Goal: Task Accomplishment & Management: Manage account settings

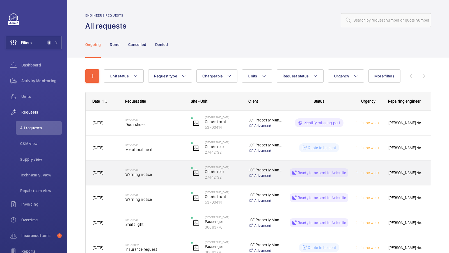
scroll to position [52, 0]
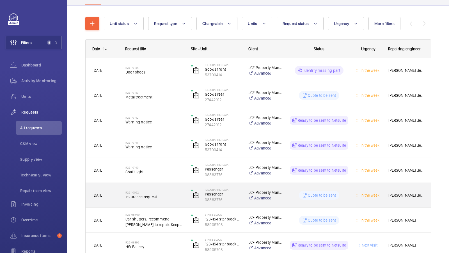
click at [164, 196] on span "Insurance request" at bounding box center [154, 197] width 58 height 6
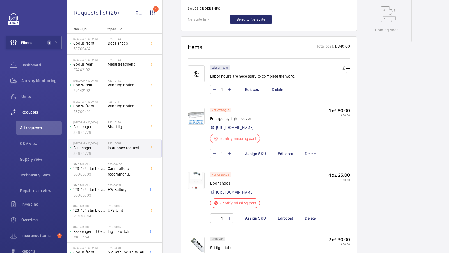
scroll to position [356, 0]
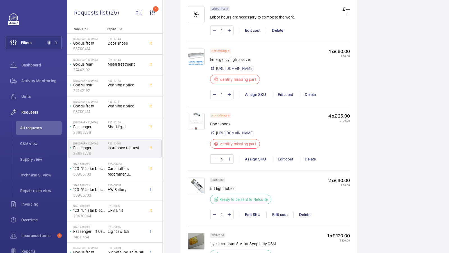
click at [190, 128] on img at bounding box center [196, 121] width 17 height 17
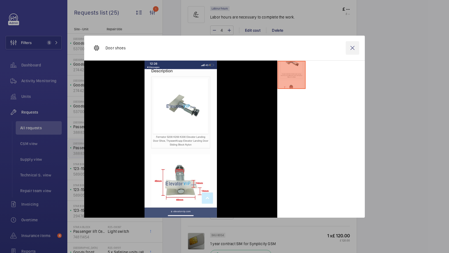
click at [354, 49] on wm-front-icon-button at bounding box center [351, 47] width 13 height 13
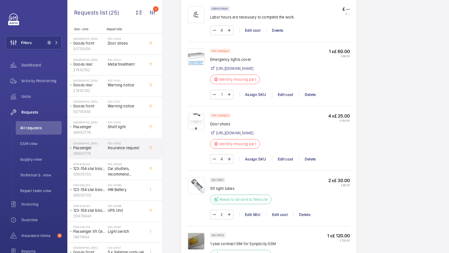
click at [382, 146] on div "Working Passenger 38883776 See recent activities [GEOGRAPHIC_DATA] JCF Property…" at bounding box center [386, 106] width 49 height 817
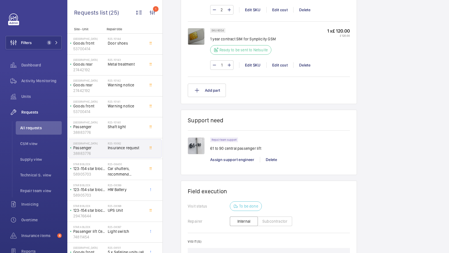
scroll to position [560, 0]
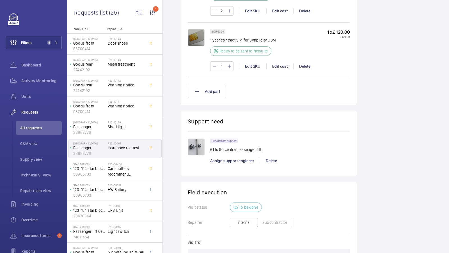
click at [197, 152] on img at bounding box center [196, 146] width 17 height 17
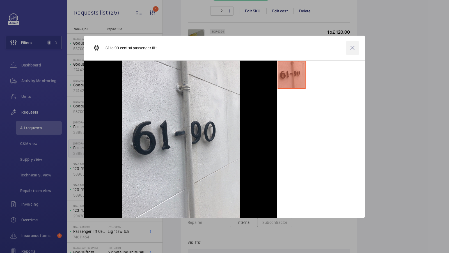
click at [353, 50] on wm-front-icon-button at bounding box center [351, 47] width 13 height 13
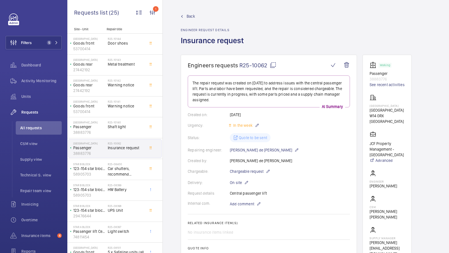
scroll to position [472, 0]
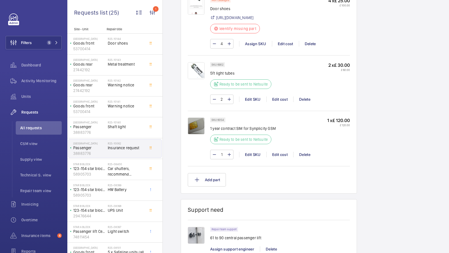
click at [301, 157] on div "Delete" at bounding box center [304, 155] width 23 height 6
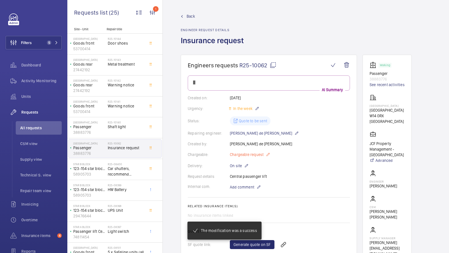
click at [243, 153] on span "Chargeable request" at bounding box center [247, 155] width 34 height 6
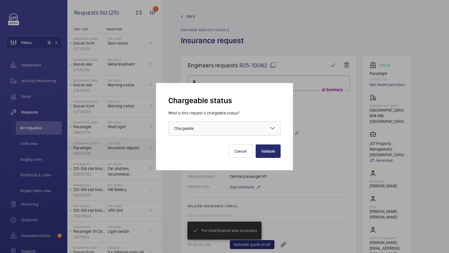
click at [236, 130] on div at bounding box center [224, 128] width 112 height 13
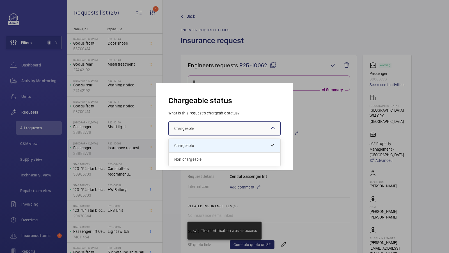
click at [214, 156] on span "Non chargeable" at bounding box center [224, 159] width 100 height 6
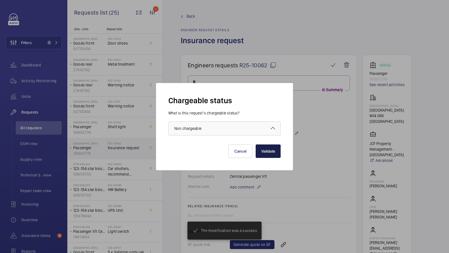
click at [264, 152] on button "Validate" at bounding box center [267, 150] width 25 height 13
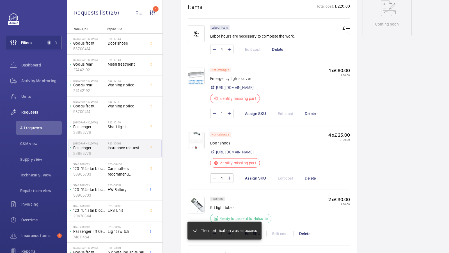
scroll to position [304, 0]
click at [193, 74] on img at bounding box center [196, 75] width 17 height 17
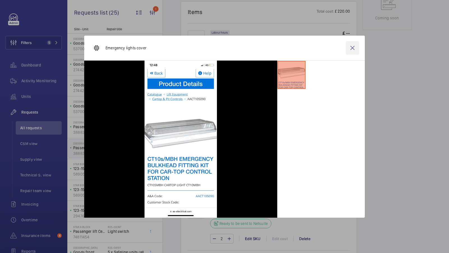
scroll to position [315, 0]
click at [351, 47] on wm-front-icon-button at bounding box center [351, 47] width 13 height 13
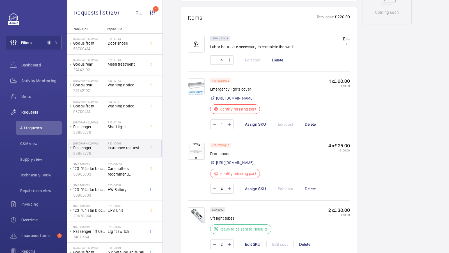
scroll to position [326, 0]
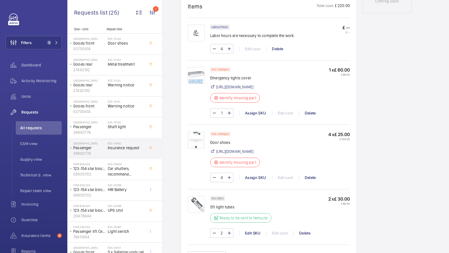
click at [391, 85] on div "Working Passenger 38883776 See recent activities [GEOGRAPHIC_DATA] JCF Property…" at bounding box center [386, 104] width 49 height 750
click at [258, 180] on div "Assign SKU" at bounding box center [255, 178] width 33 height 6
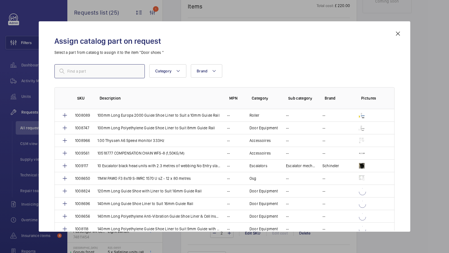
click at [85, 76] on input "text" at bounding box center [99, 71] width 90 height 14
type input "butterfly"
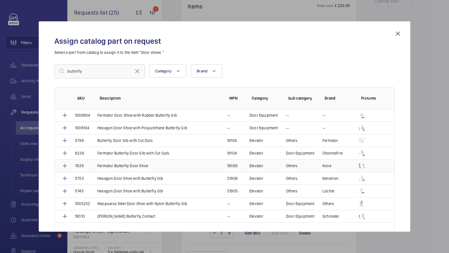
click at [127, 164] on p "Fermator Butterfly Door Shoe" at bounding box center [122, 166] width 51 height 6
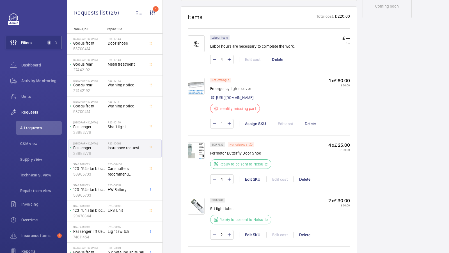
scroll to position [381, 0]
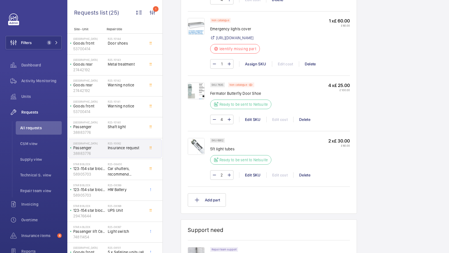
click at [198, 138] on img at bounding box center [196, 146] width 17 height 17
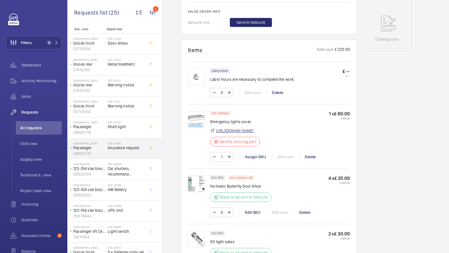
click at [251, 133] on link "[URL][DOMAIN_NAME]" at bounding box center [234, 131] width 37 height 6
click at [252, 160] on div "Assign SKU" at bounding box center [255, 157] width 33 height 6
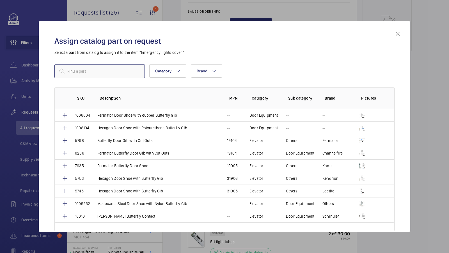
click at [76, 70] on input "text" at bounding box center [99, 71] width 90 height 14
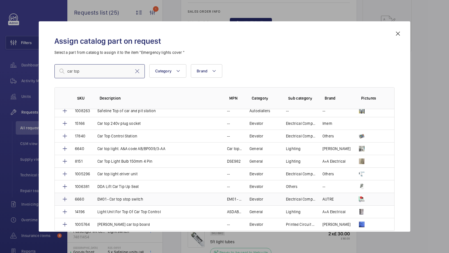
scroll to position [58, 0]
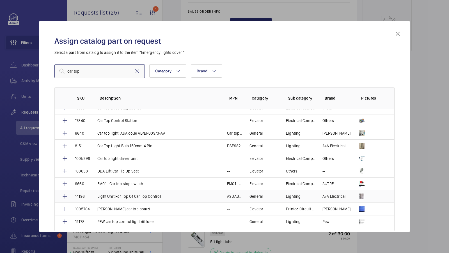
type input "car top"
click at [142, 191] on td "Light Unit For Top Of Car Top Control" at bounding box center [156, 196] width 130 height 13
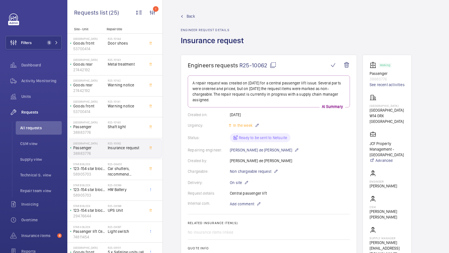
scroll to position [280, 0]
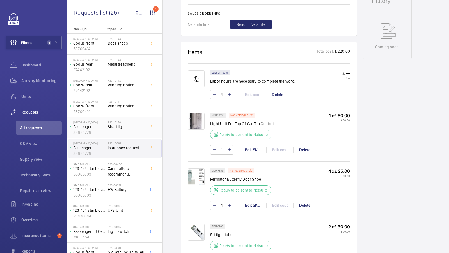
click at [122, 127] on span "Shaft light" at bounding box center [126, 127] width 37 height 6
click at [122, 128] on span "Shaft light" at bounding box center [126, 127] width 37 height 6
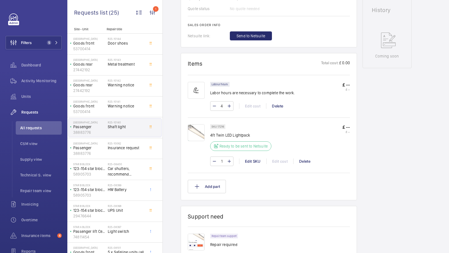
scroll to position [329, 0]
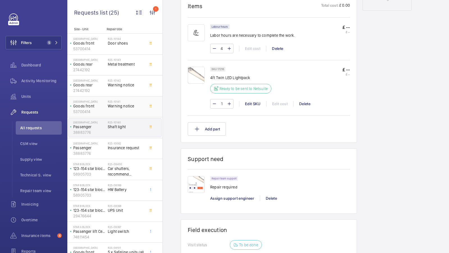
click at [117, 105] on span "Warning notice" at bounding box center [126, 106] width 37 height 6
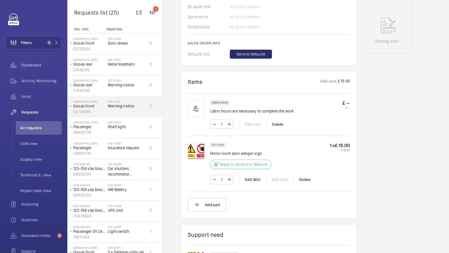
scroll to position [333, 0]
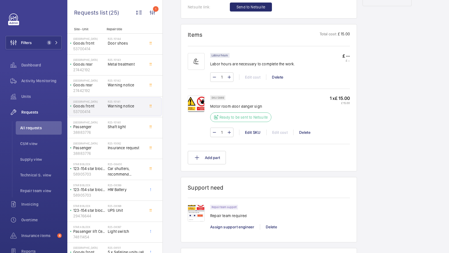
click at [194, 100] on img at bounding box center [196, 103] width 17 height 17
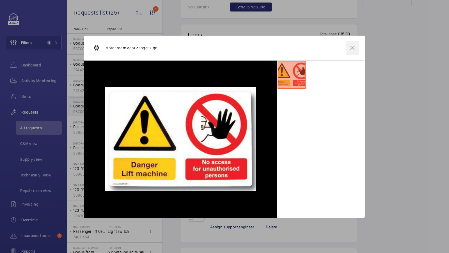
click at [354, 45] on wm-front-icon-button at bounding box center [351, 47] width 13 height 13
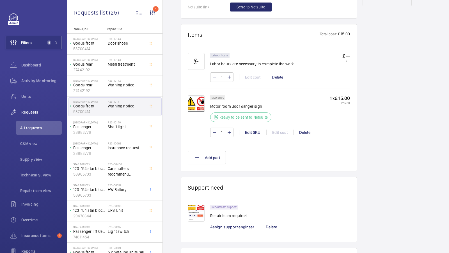
scroll to position [0, 0]
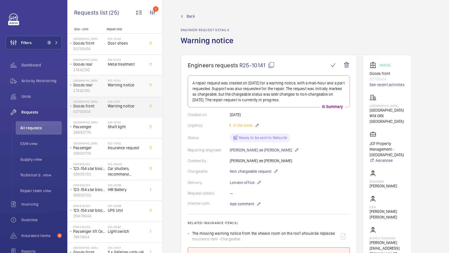
click at [114, 94] on div "R25-10142 Warning notice" at bounding box center [126, 87] width 37 height 16
click at [122, 90] on div "R25-10142 Warning notice" at bounding box center [126, 87] width 37 height 16
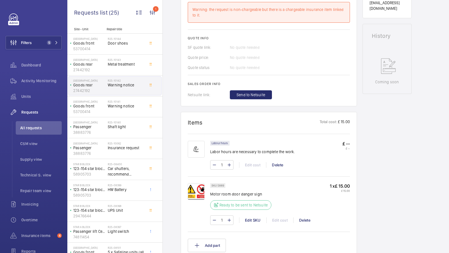
scroll to position [244, 0]
click at [119, 148] on span "Insurance request" at bounding box center [126, 148] width 37 height 6
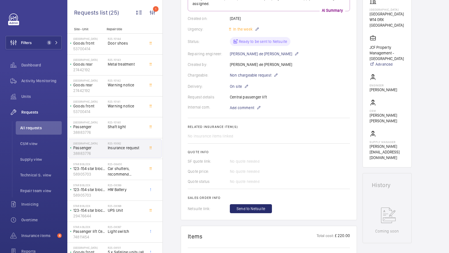
scroll to position [121, 0]
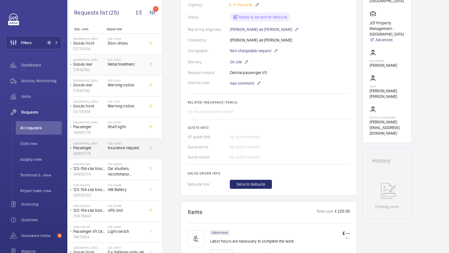
click at [126, 69] on div "R25-10143 Metal treatment" at bounding box center [126, 66] width 37 height 16
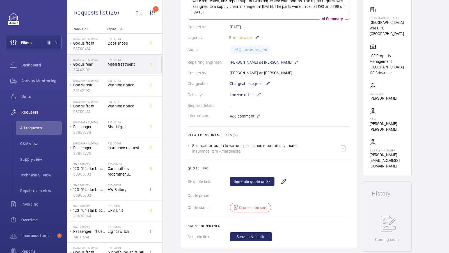
scroll to position [87, 0]
click at [241, 84] on span "Chargeable request" at bounding box center [247, 84] width 34 height 6
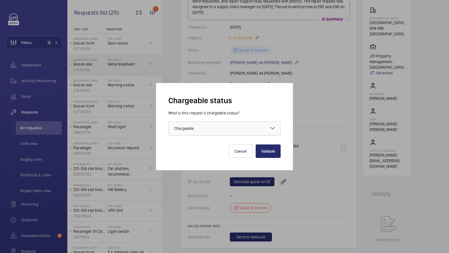
click at [214, 133] on div at bounding box center [224, 128] width 112 height 13
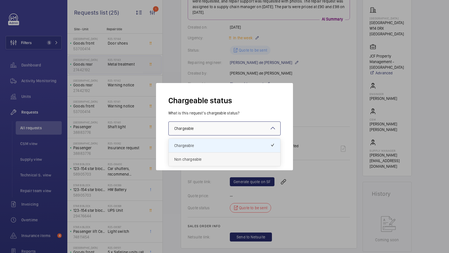
click at [199, 158] on span "Non chargeable" at bounding box center [224, 159] width 100 height 6
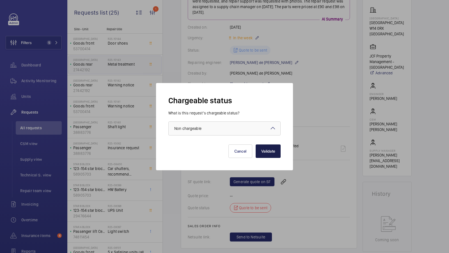
click at [280, 151] on button "Validate" at bounding box center [267, 150] width 25 height 13
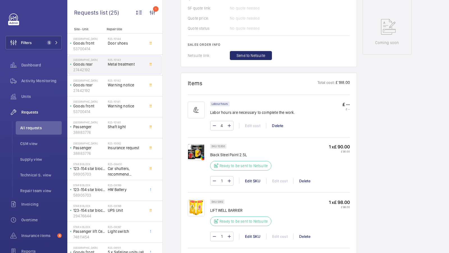
scroll to position [290, 0]
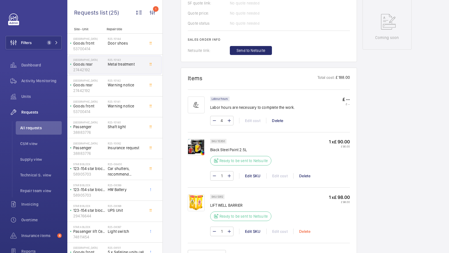
click at [302, 230] on div "Delete" at bounding box center [304, 231] width 23 height 6
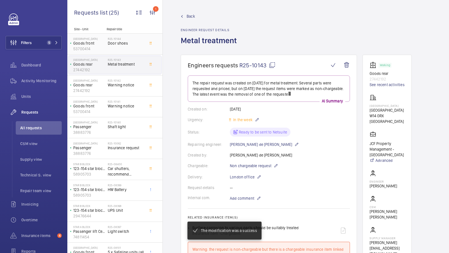
click at [126, 42] on span "Door shoes" at bounding box center [126, 43] width 37 height 6
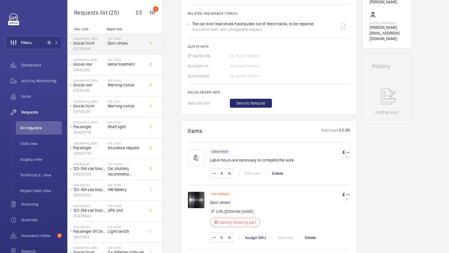
scroll to position [237, 0]
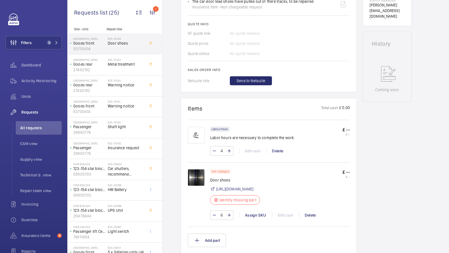
click at [196, 173] on img at bounding box center [196, 177] width 17 height 17
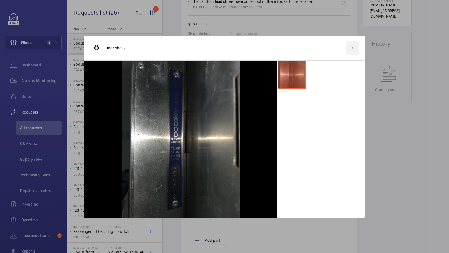
click at [353, 47] on wm-front-icon-button at bounding box center [351, 47] width 13 height 13
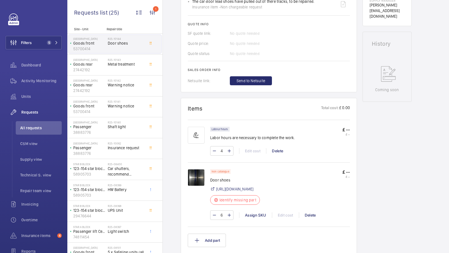
scroll to position [49, 0]
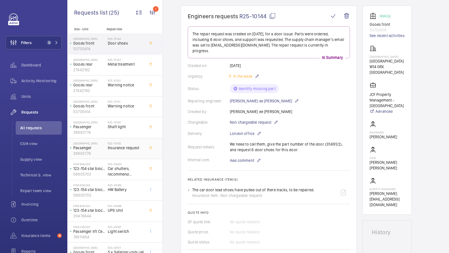
click at [126, 153] on div "R25-10062 Insurance request" at bounding box center [126, 150] width 37 height 16
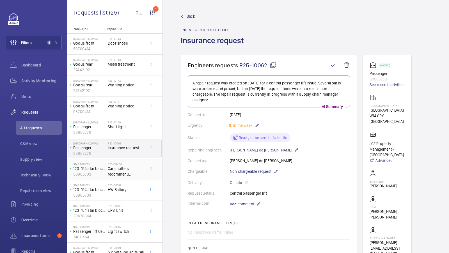
click at [126, 173] on span "Car shutters, recommend [PERSON_NAME] to repair. Keep coming out of bottom track" at bounding box center [126, 171] width 37 height 11
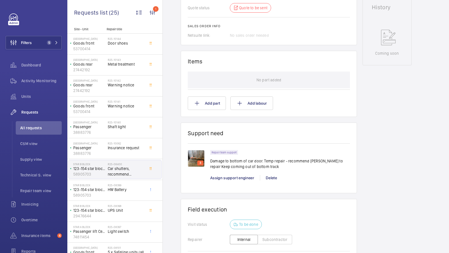
scroll to position [290, 0]
click at [193, 154] on img at bounding box center [196, 158] width 17 height 17
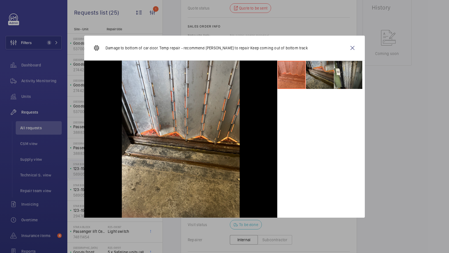
click at [318, 77] on li at bounding box center [320, 75] width 28 height 28
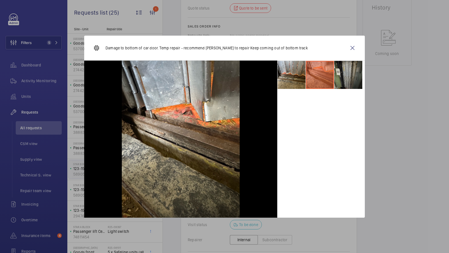
click at [355, 75] on li at bounding box center [348, 75] width 28 height 28
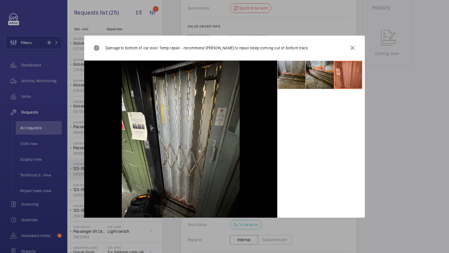
click at [299, 76] on li at bounding box center [291, 75] width 28 height 28
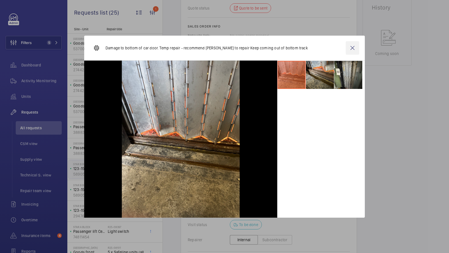
click at [353, 49] on wm-front-icon-button at bounding box center [351, 47] width 13 height 13
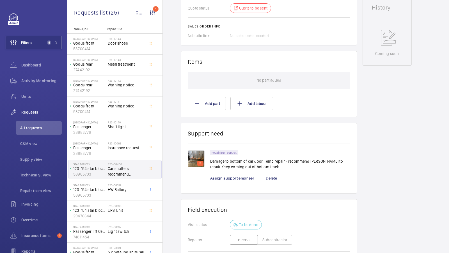
click at [343, 96] on wm-front-card-body "No part added Add part Add labour" at bounding box center [269, 91] width 162 height 38
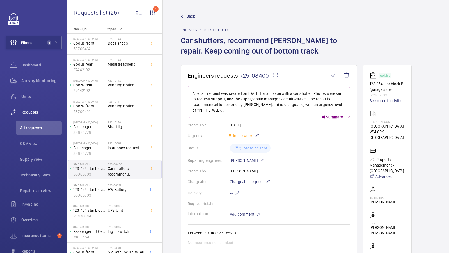
click at [302, 174] on wm-front-card-body "A repair request was created on [DATE] for an issue with a car shutter. Photos …" at bounding box center [269, 207] width 162 height 242
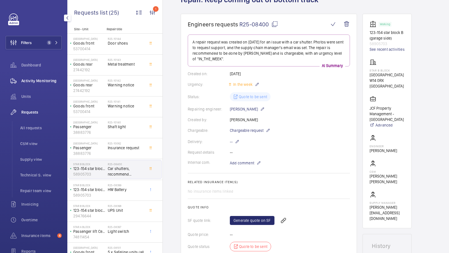
click at [36, 79] on span "Activity Monitoring" at bounding box center [41, 81] width 40 height 6
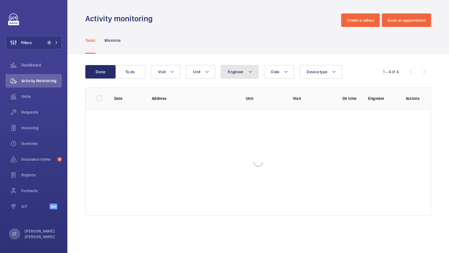
click at [240, 68] on button "Engineer" at bounding box center [240, 71] width 38 height 13
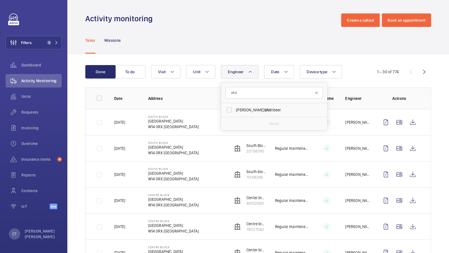
type input "shil"
click at [261, 102] on form "shil" at bounding box center [274, 93] width 106 height 20
click at [250, 114] on label "[PERSON_NAME] [PERSON_NAME]" at bounding box center [270, 109] width 98 height 13
click at [235, 114] on input "[PERSON_NAME] [PERSON_NAME]" at bounding box center [228, 109] width 11 height 11
checkbox input "true"
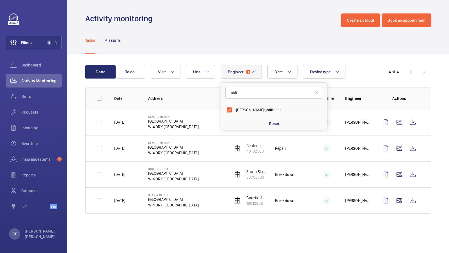
click at [293, 50] on div "Tasks Missions" at bounding box center [257, 40] width 345 height 27
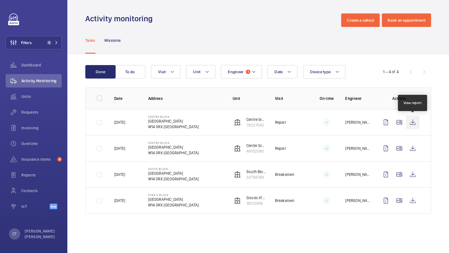
click at [413, 122] on wm-front-icon-button at bounding box center [412, 122] width 13 height 13
click at [36, 94] on span "Units" at bounding box center [41, 97] width 40 height 6
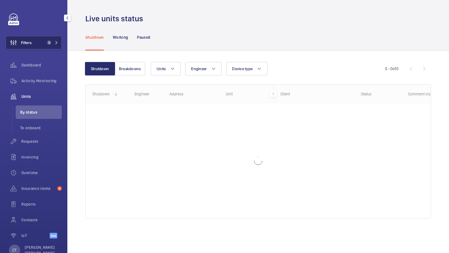
click at [49, 38] on button "Filters 5" at bounding box center [34, 42] width 56 height 13
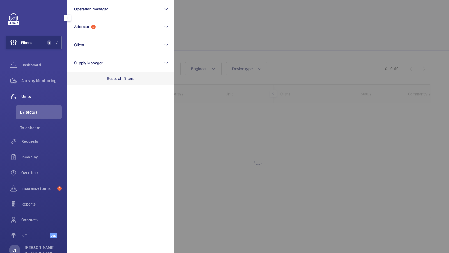
click at [112, 76] on p "Reset all filters" at bounding box center [121, 79] width 28 height 6
click at [46, 43] on button "Filters" at bounding box center [34, 42] width 56 height 13
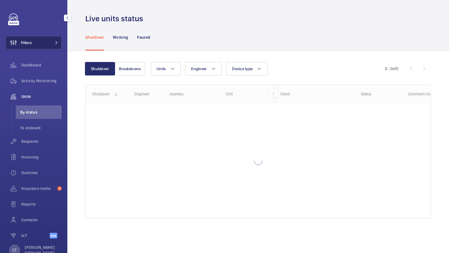
click at [46, 43] on button "Filters" at bounding box center [34, 42] width 56 height 13
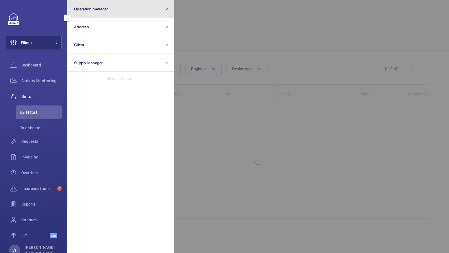
click at [122, 14] on button "Operation manager" at bounding box center [120, 9] width 107 height 18
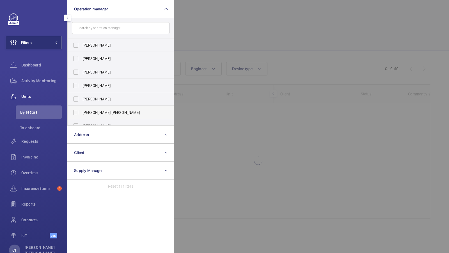
click at [95, 111] on span "[PERSON_NAME] [PERSON_NAME]" at bounding box center [120, 113] width 77 height 6
click at [81, 111] on input "[PERSON_NAME] [PERSON_NAME]" at bounding box center [75, 112] width 11 height 11
checkbox input "true"
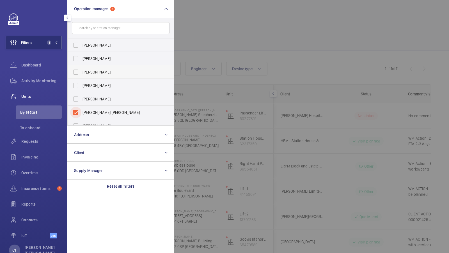
scroll to position [34, 0]
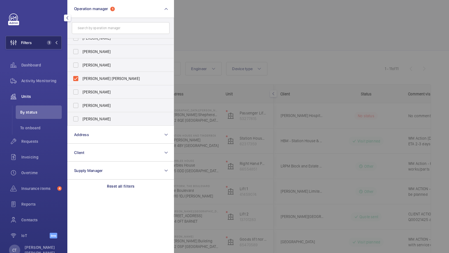
click at [46, 41] on span "1" at bounding box center [48, 42] width 7 height 4
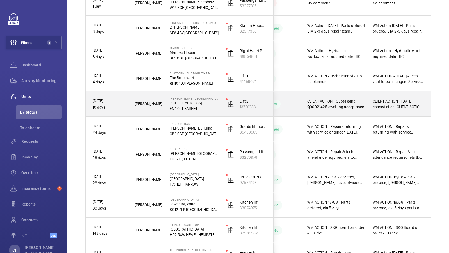
scroll to position [123, 0]
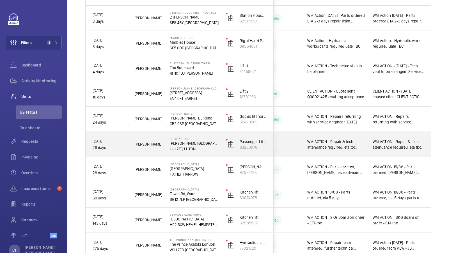
click at [384, 144] on span "WM ACTION - Repair & tech attendance required, eta tbc." at bounding box center [397, 144] width 51 height 11
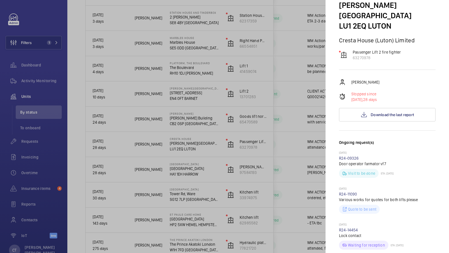
scroll to position [33, 0]
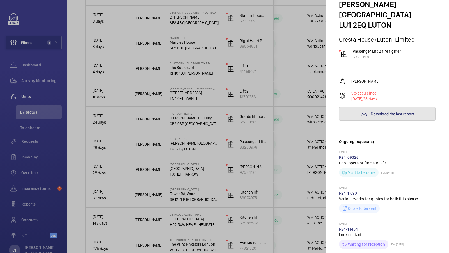
click at [387, 107] on button "Download the last report" at bounding box center [387, 113] width 96 height 13
click at [218, 128] on div at bounding box center [224, 126] width 449 height 253
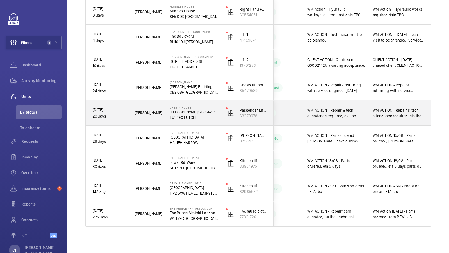
scroll to position [154, 0]
click at [403, 115] on span "WM ACTION - Repair & tech attendance required, eta tbc." at bounding box center [397, 112] width 51 height 11
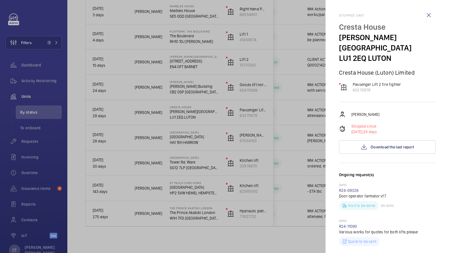
click at [290, 119] on div at bounding box center [224, 126] width 449 height 253
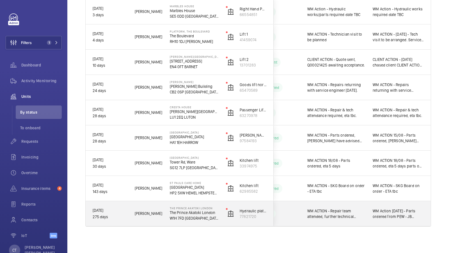
click at [390, 213] on span "WM Action [DATE] - Parts ordered from PEW - JB contacted pew for flex - jc" at bounding box center [397, 213] width 51 height 11
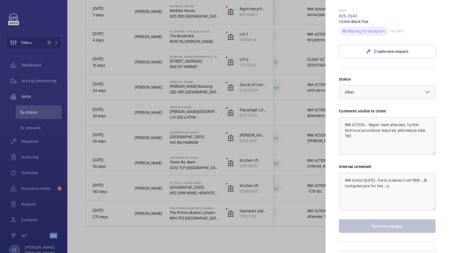
scroll to position [356, 0]
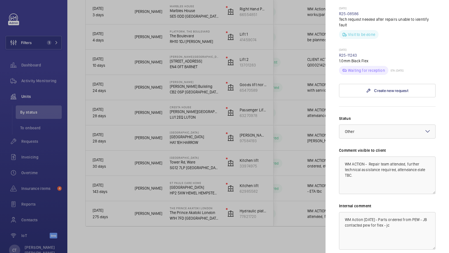
click at [306, 140] on div at bounding box center [224, 126] width 449 height 253
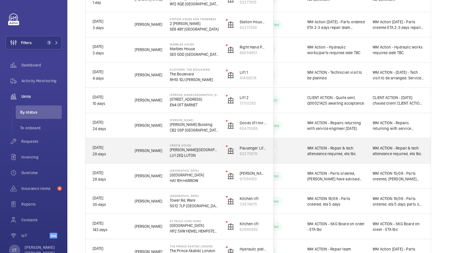
scroll to position [65, 0]
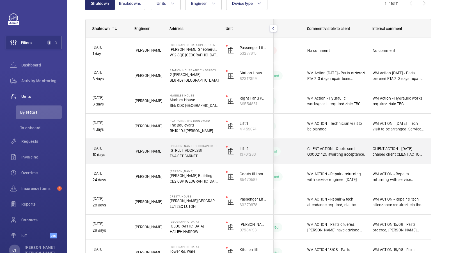
click at [393, 156] on span "CLIENT ACTION - [DATE] chased client CLIENT ACTION - Quote sent, Q00021425 awai…" at bounding box center [397, 151] width 51 height 11
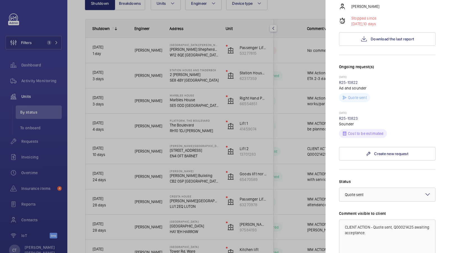
scroll to position [210, 0]
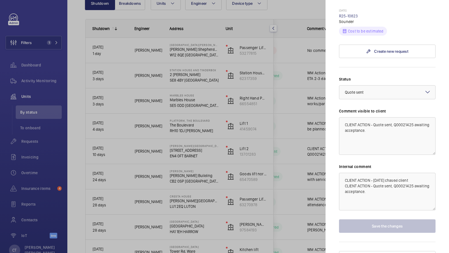
click at [302, 134] on div at bounding box center [224, 126] width 449 height 253
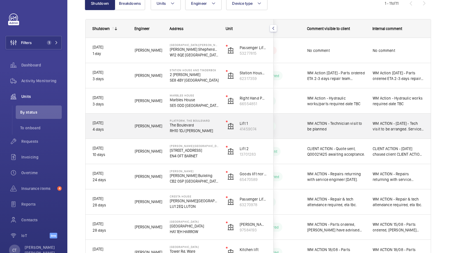
scroll to position [62, 0]
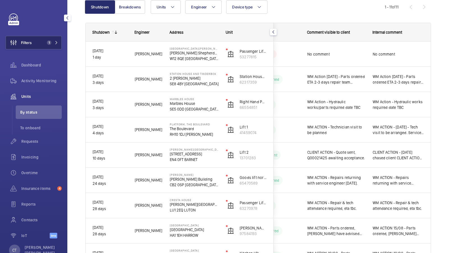
click at [45, 42] on span "1" at bounding box center [48, 42] width 7 height 4
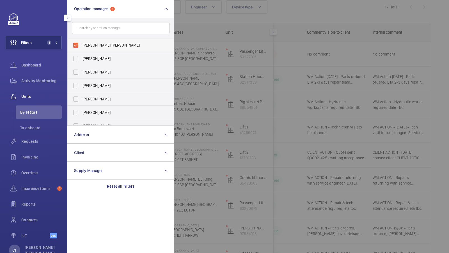
click at [102, 43] on span "[PERSON_NAME] [PERSON_NAME]" at bounding box center [120, 45] width 77 height 6
click at [81, 43] on input "[PERSON_NAME] [PERSON_NAME]" at bounding box center [75, 45] width 11 height 11
checkbox input "false"
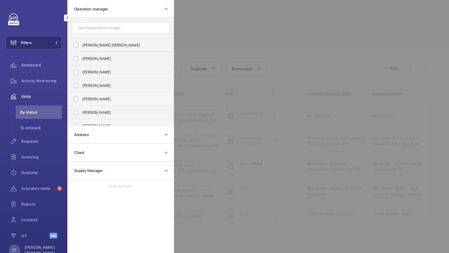
click at [108, 104] on label "[PERSON_NAME]" at bounding box center [117, 98] width 98 height 13
click at [81, 104] on input "[PERSON_NAME]" at bounding box center [75, 98] width 11 height 11
checkbox input "true"
click at [45, 40] on button "Filters 1" at bounding box center [34, 42] width 56 height 13
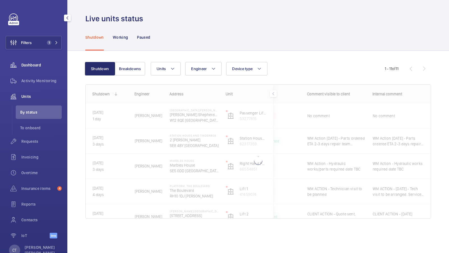
click at [15, 66] on wm-front-icon-button at bounding box center [14, 64] width 16 height 13
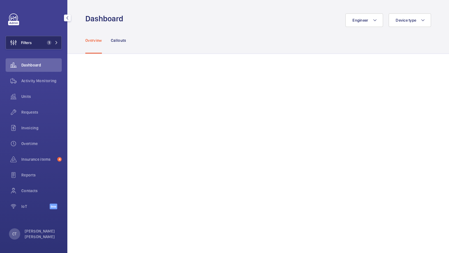
click at [51, 46] on button "Filters 1" at bounding box center [34, 42] width 56 height 13
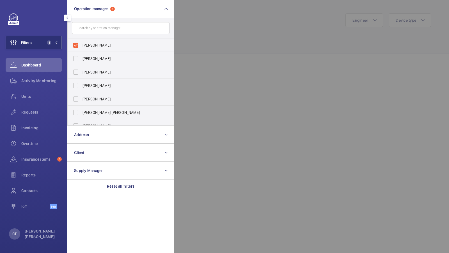
click at [255, 104] on div at bounding box center [398, 126] width 449 height 253
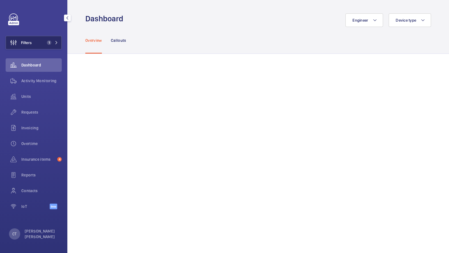
click at [45, 43] on span "1" at bounding box center [48, 42] width 7 height 4
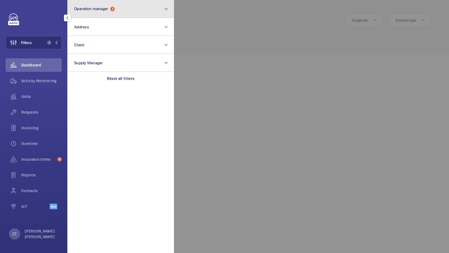
click at [135, 15] on button "Operation manager 1" at bounding box center [120, 9] width 107 height 18
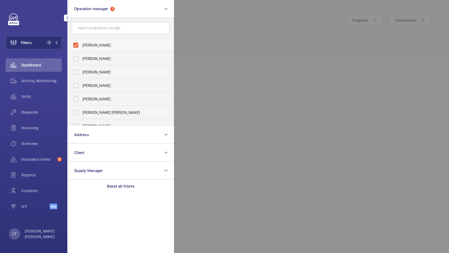
click at [116, 47] on span "[PERSON_NAME]" at bounding box center [120, 45] width 77 height 6
click at [81, 47] on input "[PERSON_NAME]" at bounding box center [75, 45] width 11 height 11
checkbox input "false"
click at [97, 113] on span "[PERSON_NAME] [PERSON_NAME]" at bounding box center [120, 113] width 77 height 6
click at [81, 113] on input "[PERSON_NAME] [PERSON_NAME]" at bounding box center [75, 112] width 11 height 11
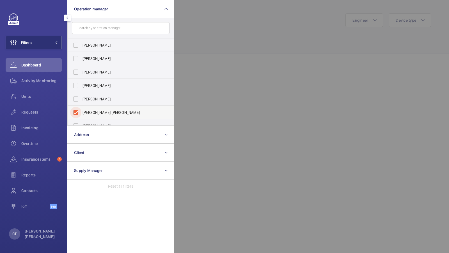
checkbox input "true"
click at [46, 46] on button "Filters 1" at bounding box center [34, 42] width 56 height 13
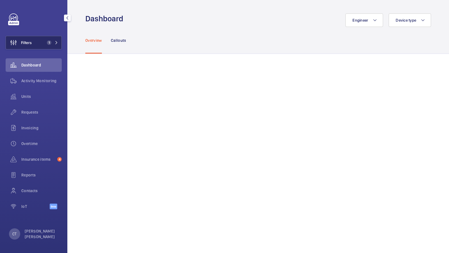
click at [44, 42] on button "Filters 1" at bounding box center [34, 42] width 56 height 13
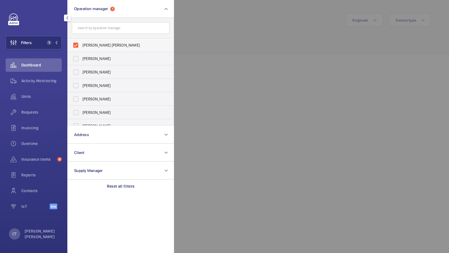
click at [115, 49] on label "[PERSON_NAME] [PERSON_NAME]" at bounding box center [117, 44] width 98 height 13
click at [81, 49] on input "[PERSON_NAME] [PERSON_NAME]" at bounding box center [75, 45] width 11 height 11
checkbox input "false"
click at [101, 58] on span "[PERSON_NAME]" at bounding box center [120, 59] width 77 height 6
click at [81, 58] on input "[PERSON_NAME]" at bounding box center [75, 58] width 11 height 11
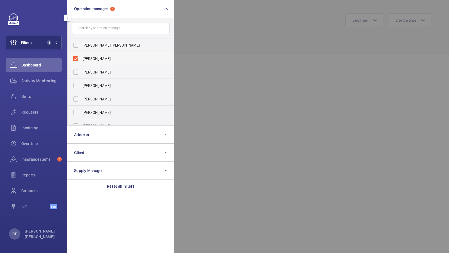
click at [100, 56] on span "[PERSON_NAME]" at bounding box center [120, 59] width 77 height 6
click at [81, 56] on input "[PERSON_NAME]" at bounding box center [75, 58] width 11 height 11
checkbox input "false"
click at [87, 84] on span "[PERSON_NAME]" at bounding box center [120, 86] width 77 height 6
click at [81, 84] on input "[PERSON_NAME]" at bounding box center [75, 85] width 11 height 11
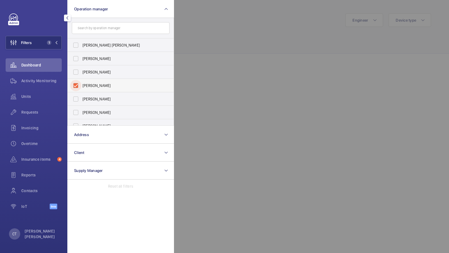
checkbox input "true"
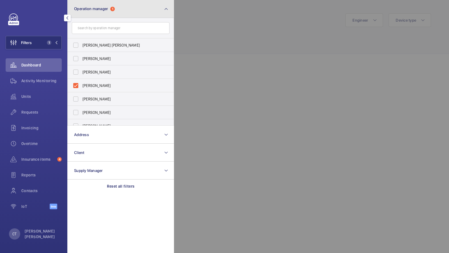
click at [128, 10] on button "Operation manager 1" at bounding box center [120, 9] width 107 height 18
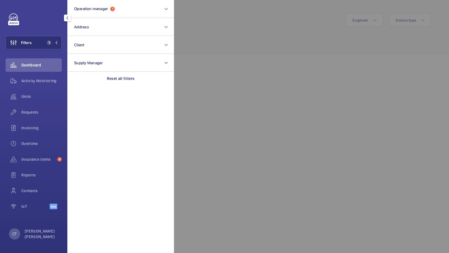
click at [276, 96] on div at bounding box center [398, 126] width 449 height 253
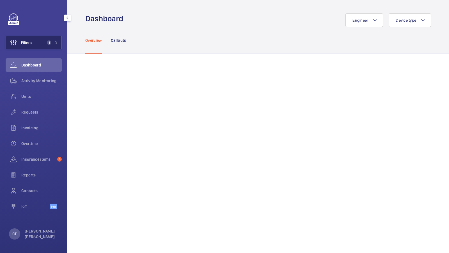
click at [53, 43] on span "1" at bounding box center [51, 42] width 13 height 4
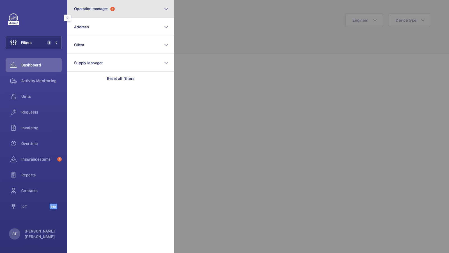
click at [133, 11] on button "Operation manager 1" at bounding box center [120, 9] width 107 height 18
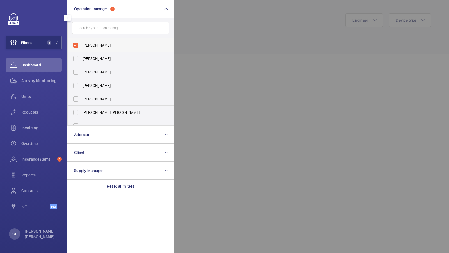
click at [105, 47] on span "[PERSON_NAME]" at bounding box center [120, 45] width 77 height 6
click at [81, 47] on input "[PERSON_NAME]" at bounding box center [75, 45] width 11 height 11
checkbox input "false"
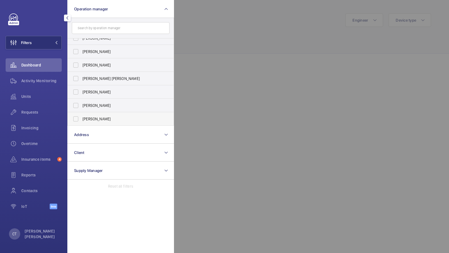
click at [107, 118] on span "[PERSON_NAME]" at bounding box center [120, 119] width 77 height 6
click at [81, 118] on input "[PERSON_NAME]" at bounding box center [75, 118] width 11 height 11
checkbox input "true"
click at [50, 42] on span "1" at bounding box center [49, 42] width 4 height 4
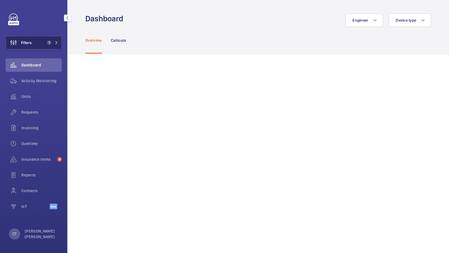
click at [50, 41] on span "1" at bounding box center [49, 42] width 4 height 4
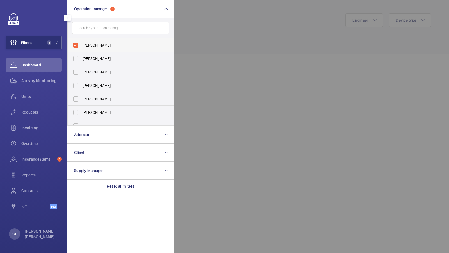
click at [103, 46] on span "[PERSON_NAME]" at bounding box center [120, 45] width 77 height 6
click at [81, 46] on input "[PERSON_NAME]" at bounding box center [75, 45] width 11 height 11
checkbox input "false"
click at [112, 102] on label "[PERSON_NAME]" at bounding box center [117, 98] width 98 height 13
click at [81, 102] on input "[PERSON_NAME]" at bounding box center [75, 98] width 11 height 11
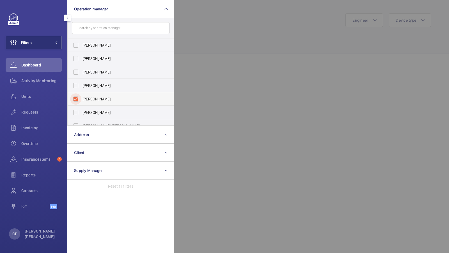
checkbox input "true"
click at [251, 90] on div at bounding box center [398, 126] width 449 height 253
